Goal: Use online tool/utility

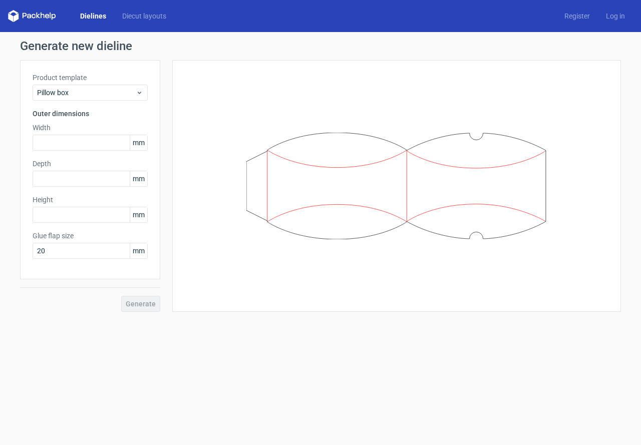
drag, startPoint x: 348, startPoint y: 156, endPoint x: 292, endPoint y: 181, distance: 61.6
click at [311, 185] on div at bounding box center [397, 186] width 424 height 227
drag, startPoint x: 282, startPoint y: 152, endPoint x: 292, endPoint y: 156, distance: 11.0
click at [292, 156] on icon at bounding box center [396, 186] width 300 height 107
drag, startPoint x: 304, startPoint y: 168, endPoint x: 289, endPoint y: 140, distance: 31.8
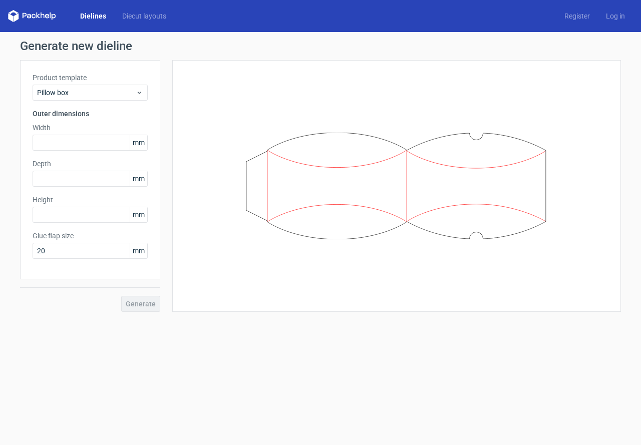
click at [257, 150] on icon at bounding box center [396, 186] width 300 height 107
drag, startPoint x: 292, startPoint y: 154, endPoint x: 281, endPoint y: 157, distance: 11.3
click at [265, 178] on icon at bounding box center [396, 186] width 300 height 107
click at [73, 141] on input "text" at bounding box center [90, 143] width 115 height 16
click at [82, 179] on input "text" at bounding box center [90, 179] width 115 height 16
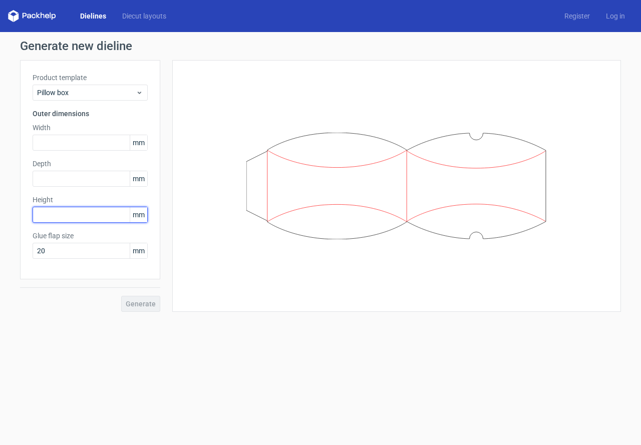
click at [84, 214] on input "text" at bounding box center [90, 215] width 115 height 16
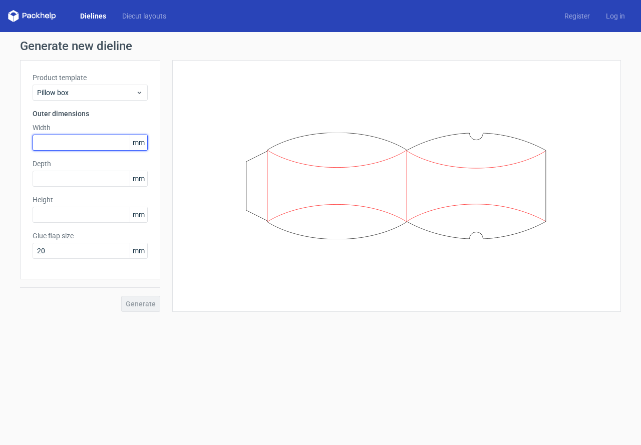
click at [69, 143] on input "text" at bounding box center [90, 143] width 115 height 16
type input "23"
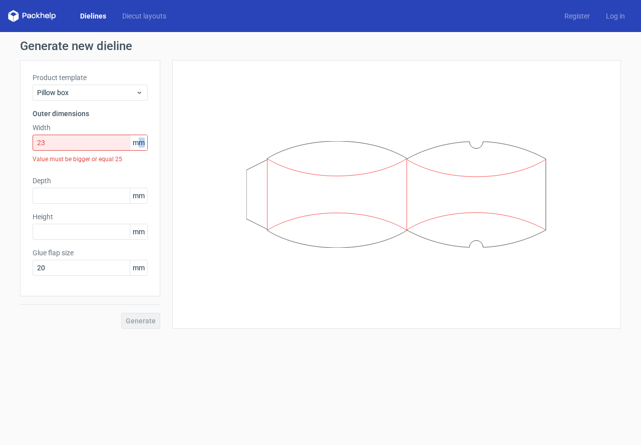
drag, startPoint x: 142, startPoint y: 143, endPoint x: 137, endPoint y: 143, distance: 5.5
click at [137, 143] on span "mm" at bounding box center [139, 142] width 18 height 15
click at [131, 141] on span "mm" at bounding box center [139, 142] width 18 height 15
drag, startPoint x: 131, startPoint y: 141, endPoint x: 143, endPoint y: 140, distance: 12.1
click at [143, 140] on span "mm" at bounding box center [139, 142] width 18 height 15
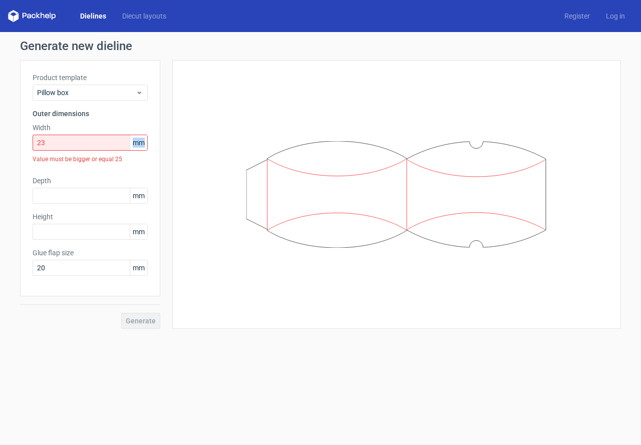
click at [136, 145] on span "mm" at bounding box center [139, 142] width 18 height 15
click at [144, 141] on span "mm" at bounding box center [139, 142] width 18 height 15
drag, startPoint x: 140, startPoint y: 141, endPoint x: 134, endPoint y: 142, distance: 6.5
click at [134, 142] on span "mm" at bounding box center [139, 142] width 18 height 15
click at [104, 200] on input "text" at bounding box center [90, 196] width 115 height 16
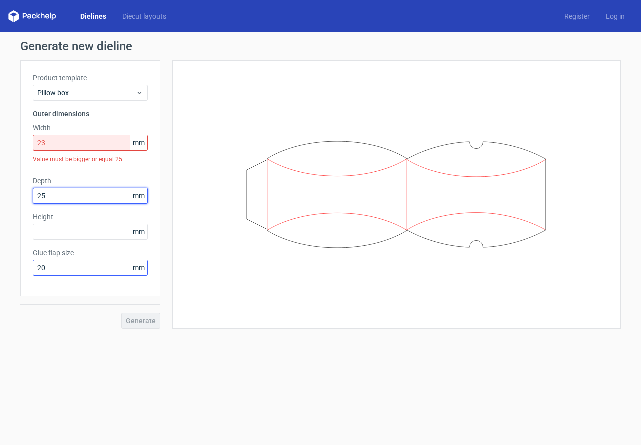
type input "25"
click at [80, 266] on input "20" at bounding box center [90, 268] width 115 height 16
drag, startPoint x: 129, startPoint y: 328, endPoint x: 139, endPoint y: 318, distance: 14.9
click at [133, 325] on div "Generate" at bounding box center [90, 312] width 140 height 33
click at [139, 318] on div "Generate" at bounding box center [90, 312] width 140 height 33
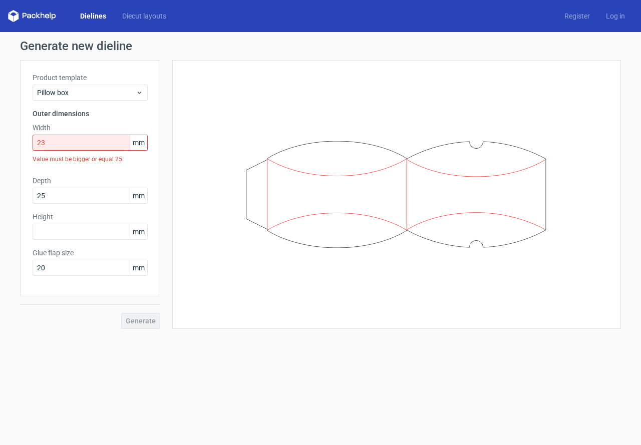
click at [138, 314] on div "Generate" at bounding box center [90, 312] width 140 height 33
drag, startPoint x: 106, startPoint y: 141, endPoint x: 90, endPoint y: 142, distance: 15.6
click at [90, 142] on input "23" at bounding box center [90, 143] width 115 height 16
drag, startPoint x: 93, startPoint y: 154, endPoint x: 103, endPoint y: 172, distance: 20.6
click at [103, 172] on div "Product template Pillow box Outer dimensions Width 23 mm Value must be bigger o…" at bounding box center [90, 178] width 140 height 236
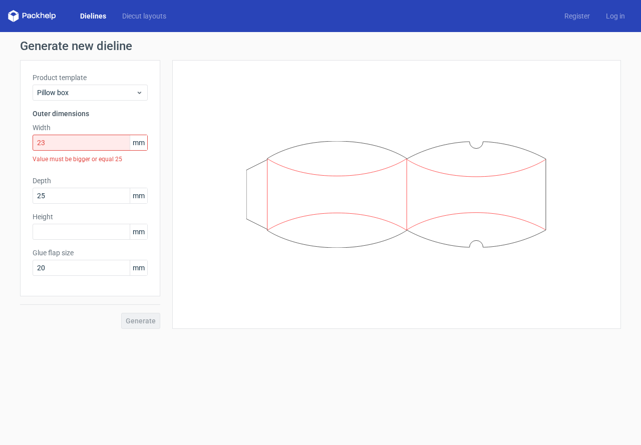
click at [68, 133] on div "Width 23 mm Value must be bigger or equal 25" at bounding box center [90, 145] width 115 height 45
drag, startPoint x: 94, startPoint y: 91, endPoint x: 156, endPoint y: 94, distance: 62.7
click at [142, 94] on div "Pillow box" at bounding box center [90, 93] width 115 height 16
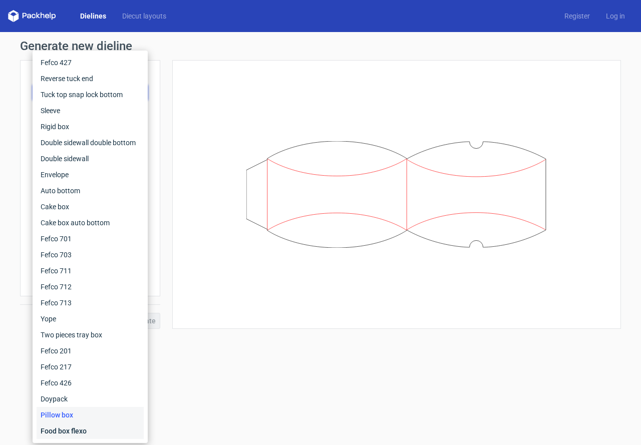
click at [83, 433] on div "Food box flexo" at bounding box center [90, 431] width 107 height 16
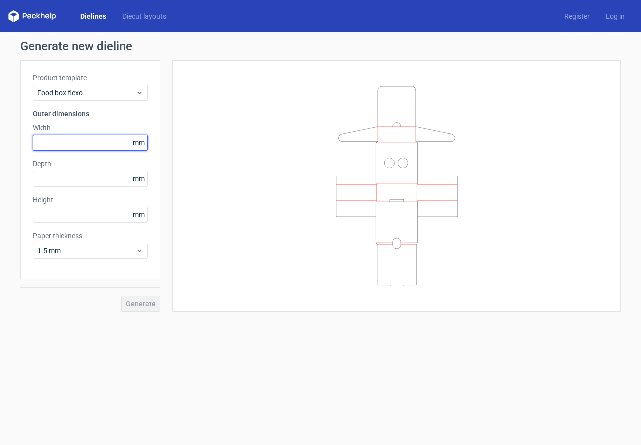
click at [94, 144] on input "text" at bounding box center [90, 143] width 115 height 16
type input "23"
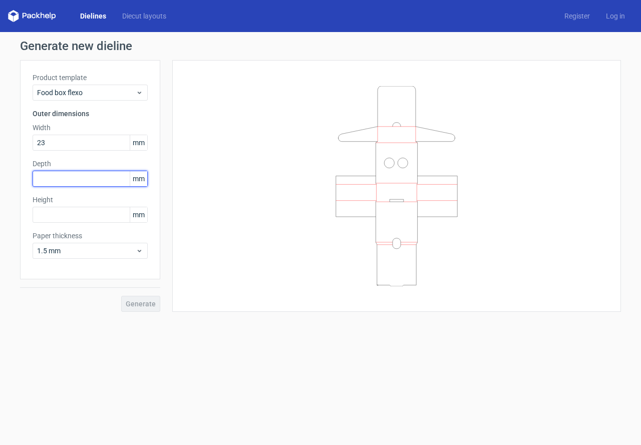
click at [87, 181] on div "Depth mm" at bounding box center [90, 173] width 115 height 28
